Goal: Connect with others: Connect with others

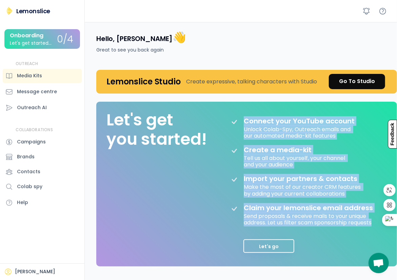
drag, startPoint x: 244, startPoint y: 121, endPoint x: 291, endPoint y: 190, distance: 83.6
click at [374, 224] on div "Connect your YouTube account Unlock Colab-Spy, Outreach emails and our automate…" at bounding box center [305, 186] width 153 height 145
copy div "Connect your YouTube account Unlock Colab-Spy, Outreach emails and our automate…"
click at [344, 81] on div "Go To Studio" at bounding box center [357, 81] width 36 height 8
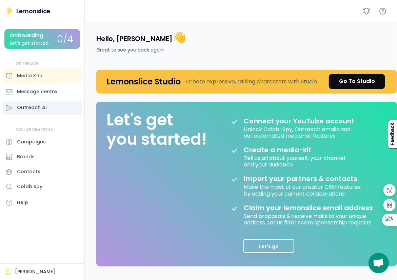
click at [45, 107] on div "Outreach AI" at bounding box center [32, 107] width 30 height 7
